Goal: Task Accomplishment & Management: Use online tool/utility

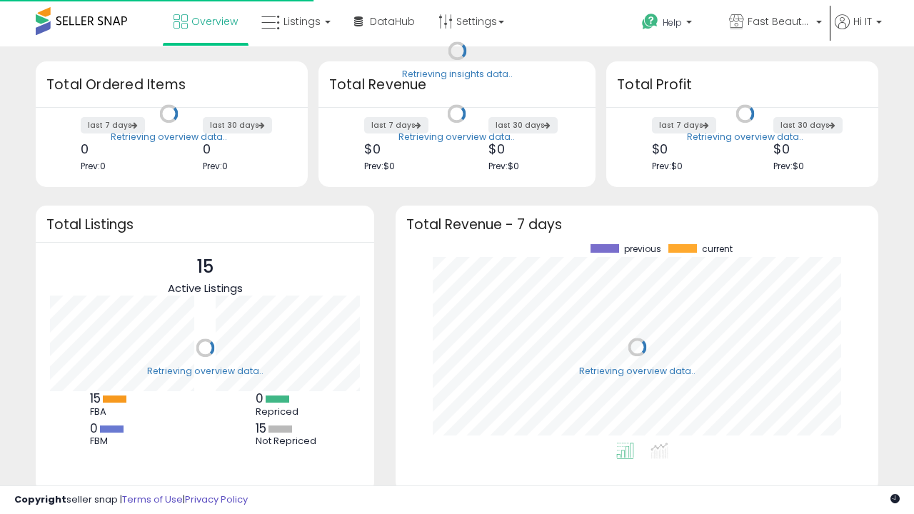
scroll to position [199, 454]
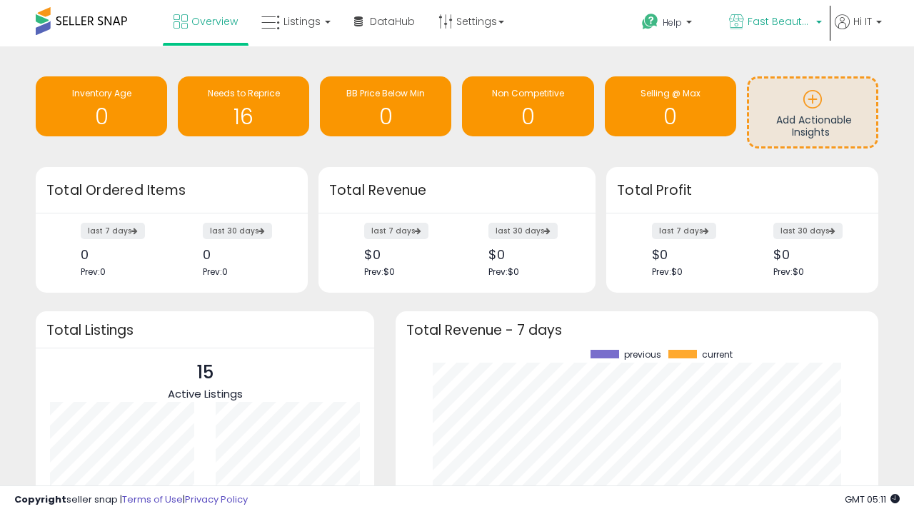
click at [774, 23] on span "Fast Beauty ([GEOGRAPHIC_DATA])" at bounding box center [780, 21] width 64 height 14
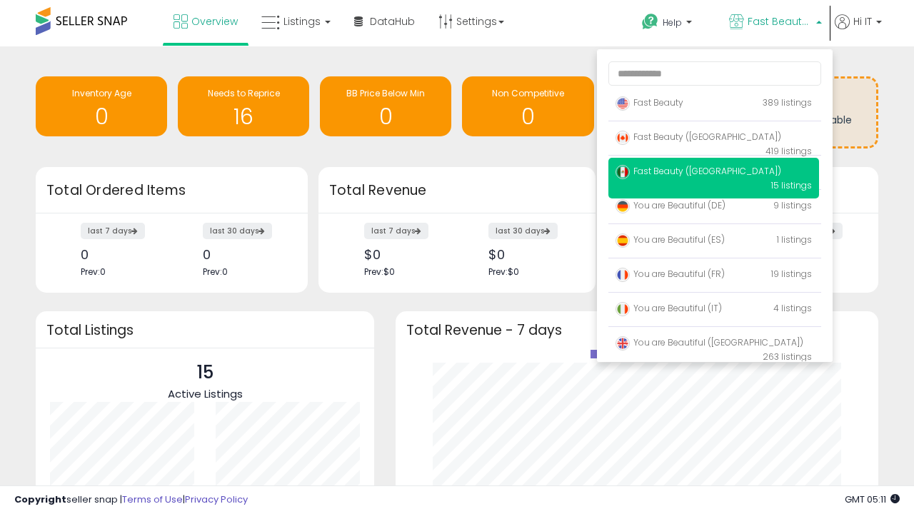
click at [714, 105] on p "Fast Beauty 389 listings" at bounding box center [714, 103] width 211 height 29
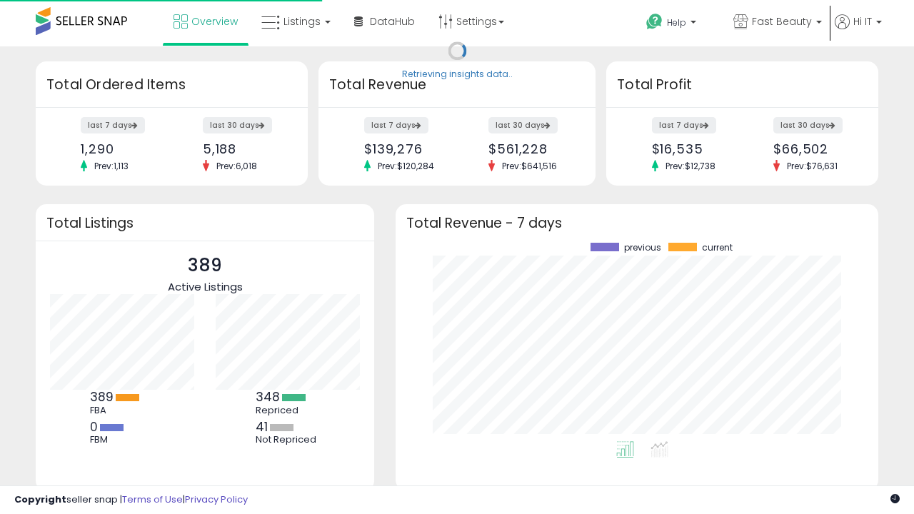
scroll to position [199, 454]
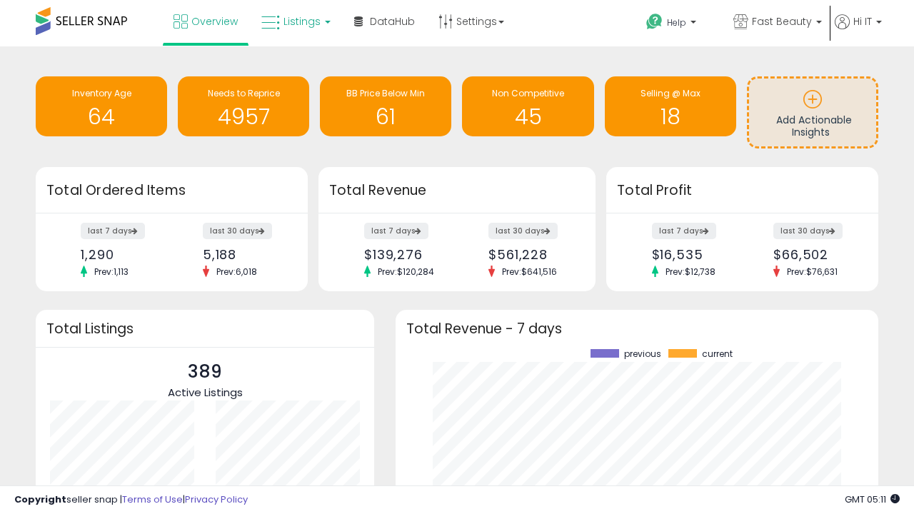
click at [294, 21] on span "Listings" at bounding box center [302, 21] width 37 height 14
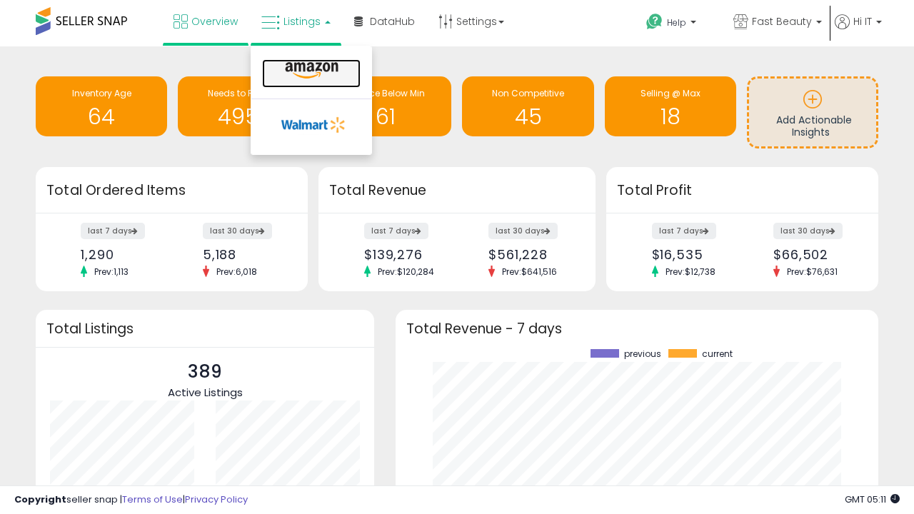
click at [310, 71] on icon at bounding box center [312, 70] width 62 height 19
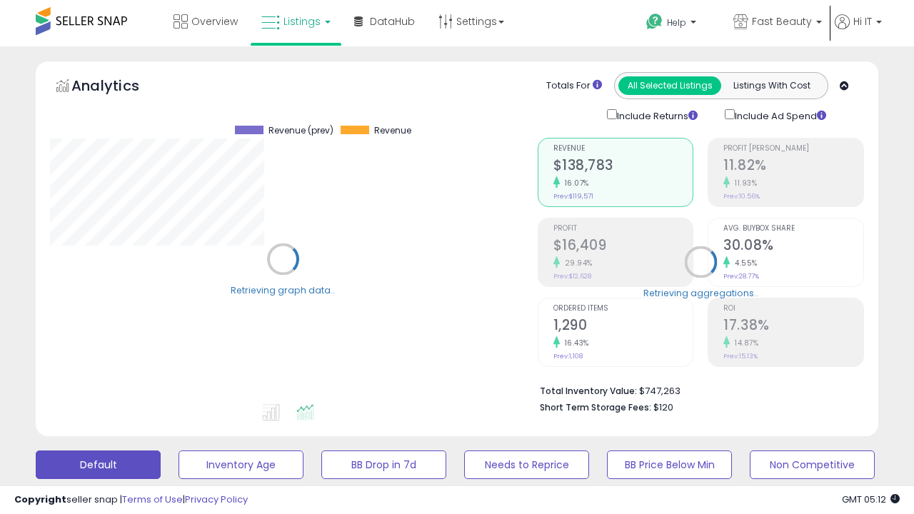
scroll to position [293, 487]
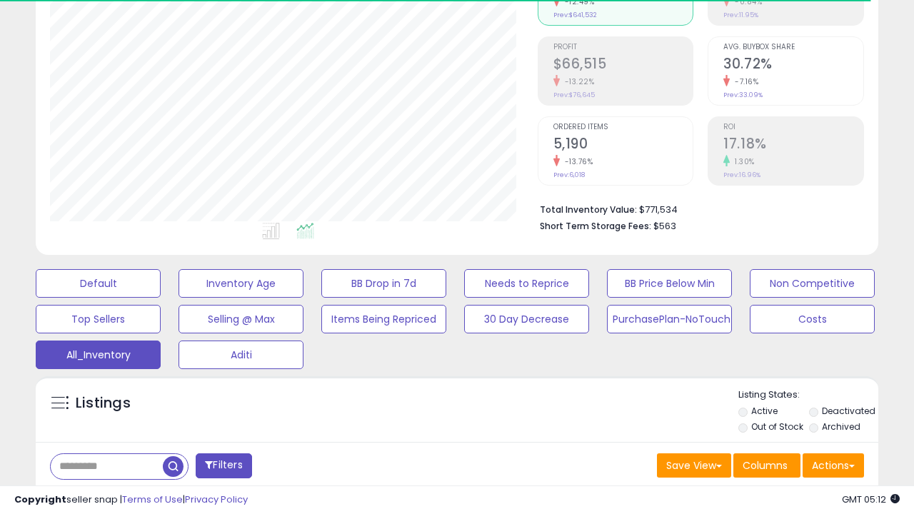
scroll to position [427, 0]
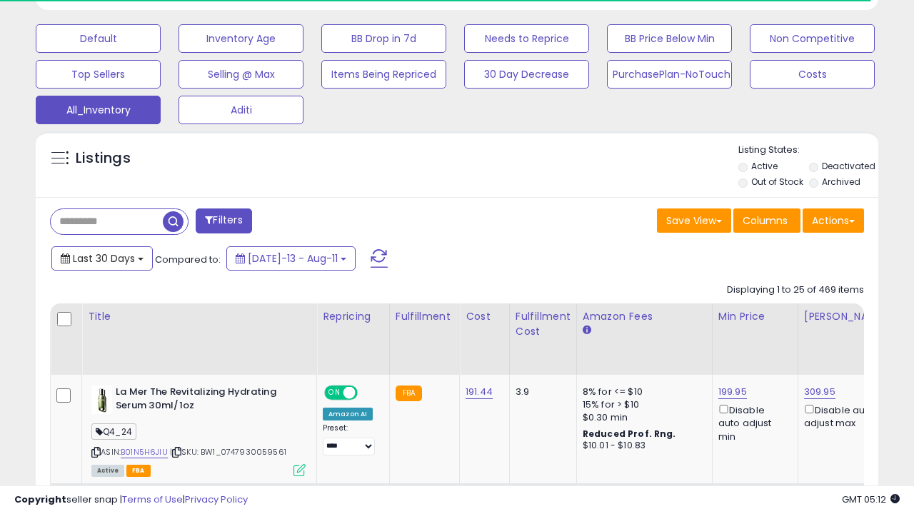
click at [101, 257] on span "Last 30 Days" at bounding box center [104, 258] width 62 height 14
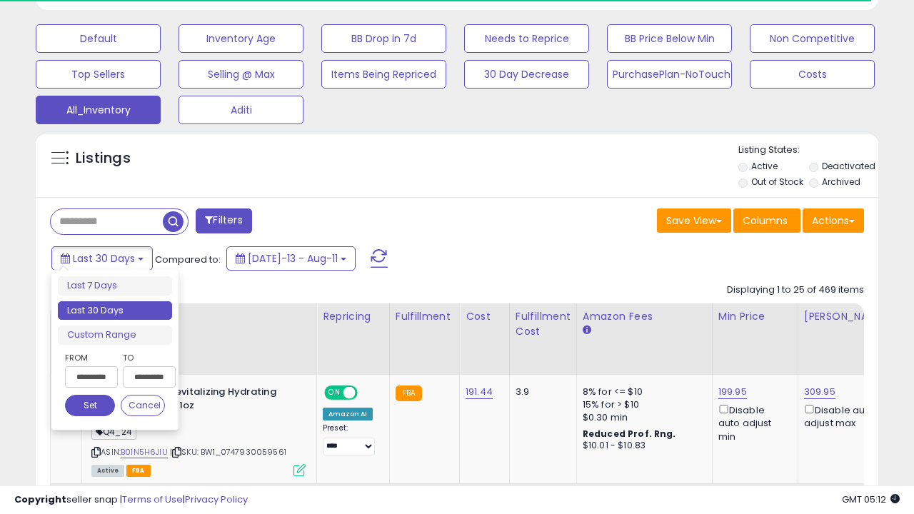
click at [115, 311] on li "Last 30 Days" at bounding box center [115, 310] width 114 height 19
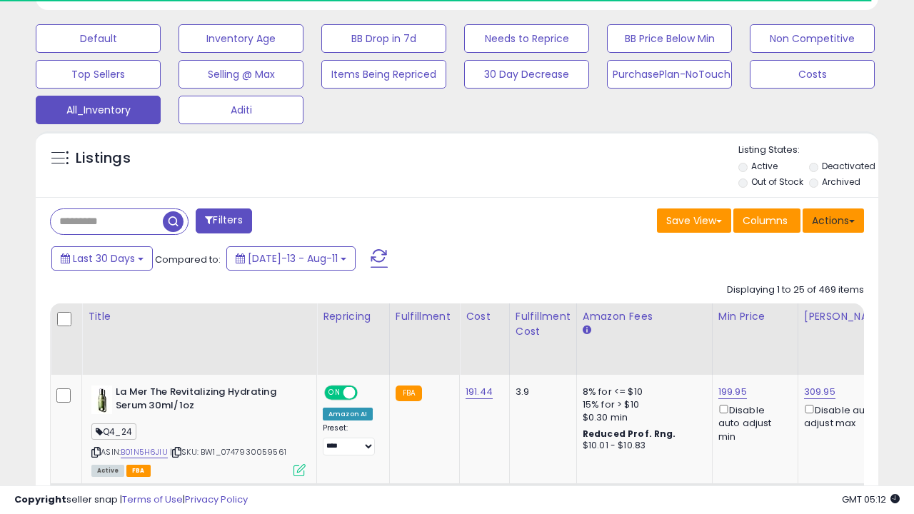
click at [834, 219] on button "Actions" at bounding box center [833, 221] width 61 height 24
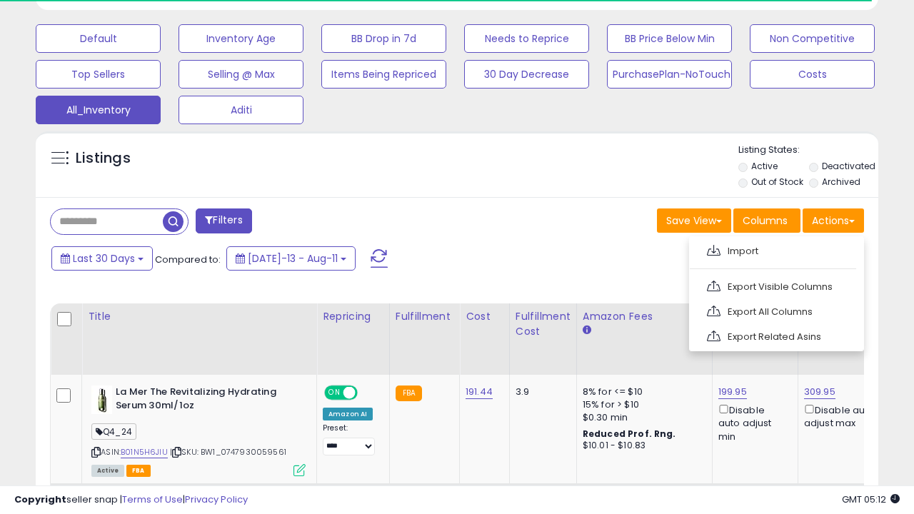
click at [775, 310] on link "Export All Columns" at bounding box center [775, 312] width 156 height 22
